Goal: Navigation & Orientation: Find specific page/section

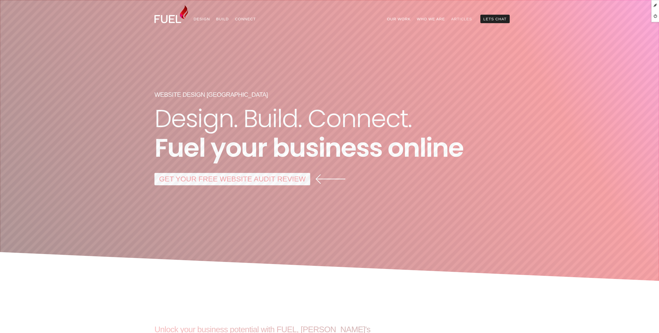
click at [465, 20] on link "Articles" at bounding box center [461, 19] width 27 height 8
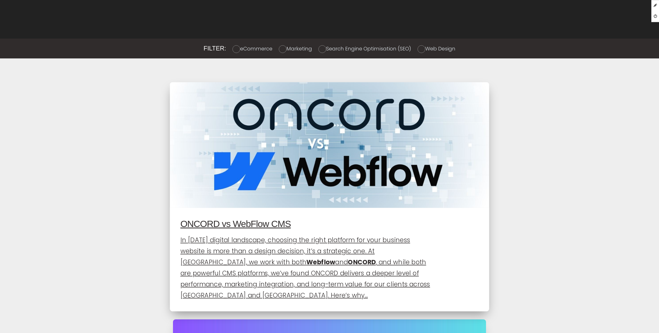
scroll to position [561, 0]
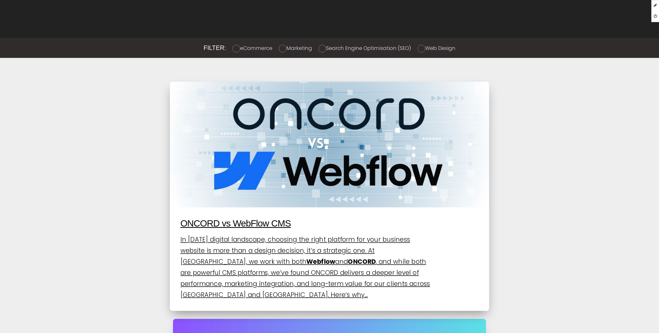
click at [222, 124] on img at bounding box center [329, 145] width 319 height 126
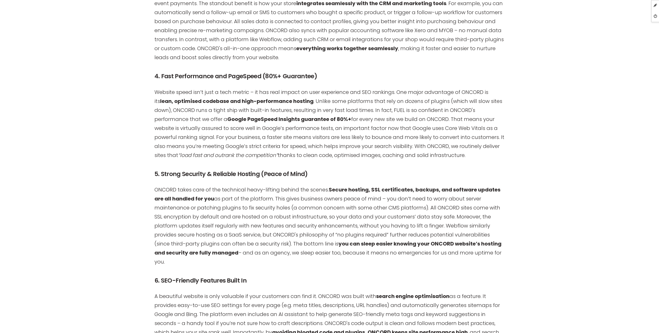
scroll to position [823, 0]
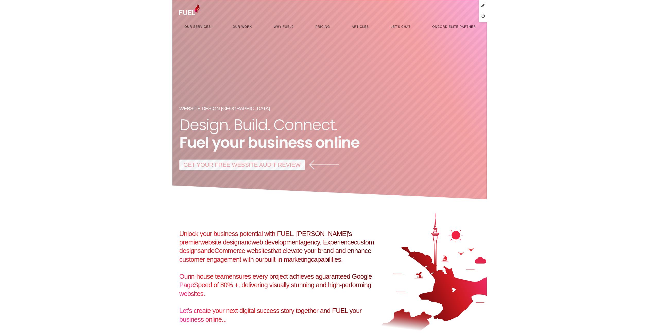
scroll to position [69, 0]
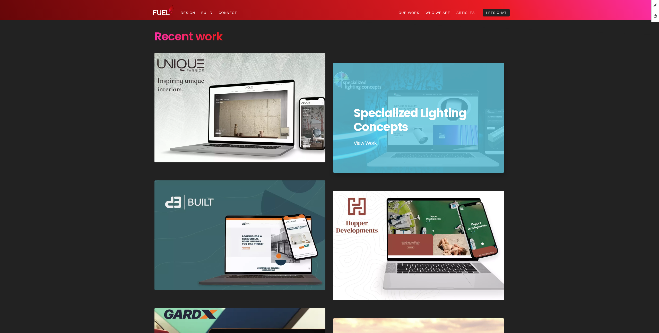
scroll to position [608, 0]
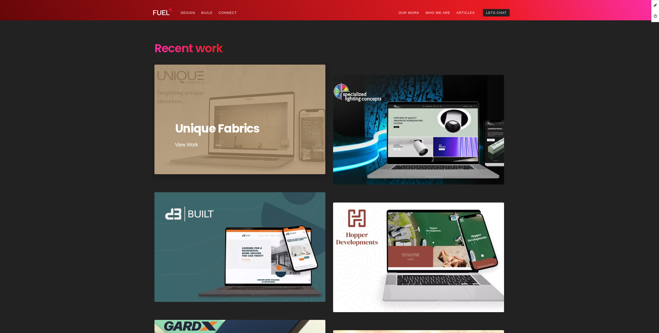
click at [231, 112] on div "Unique Fabrics" at bounding box center [240, 119] width 173 height 111
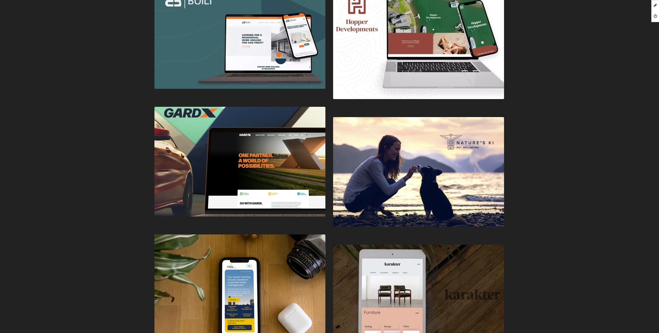
scroll to position [838, 0]
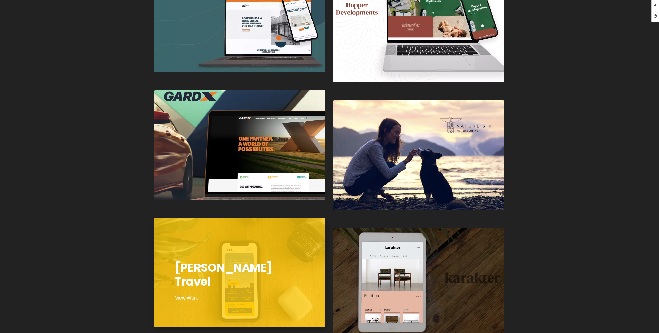
drag, startPoint x: 272, startPoint y: 267, endPoint x: 290, endPoint y: 253, distance: 22.4
click at [272, 266] on div "Gilpin Travel" at bounding box center [240, 272] width 173 height 111
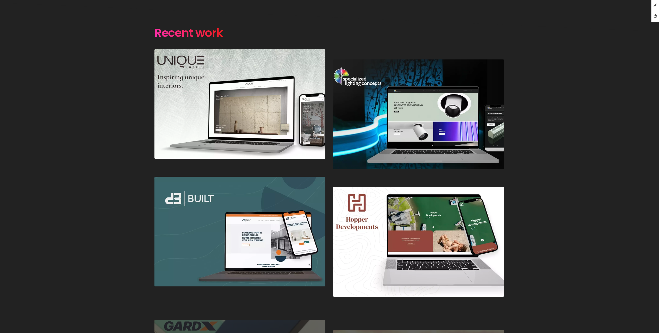
scroll to position [624, 0]
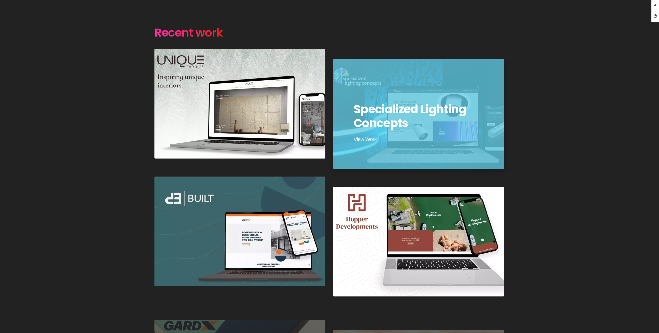
click at [398, 130] on div "Specialized Lighting Concepts" at bounding box center [418, 114] width 173 height 111
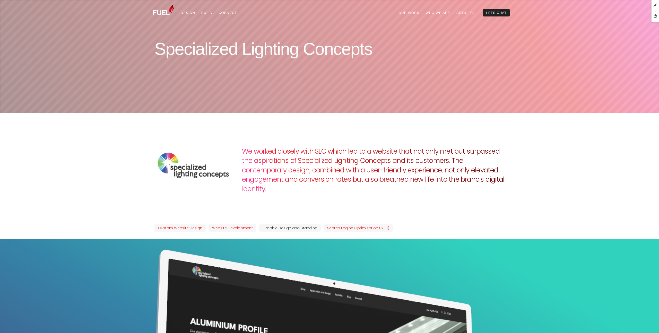
click at [166, 12] on img at bounding box center [163, 9] width 21 height 11
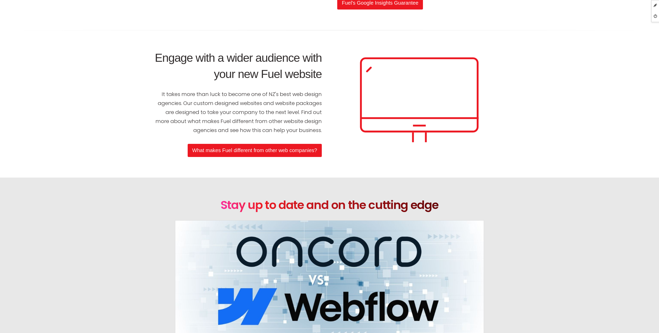
scroll to position [2378, 0]
